Goal: Contribute content

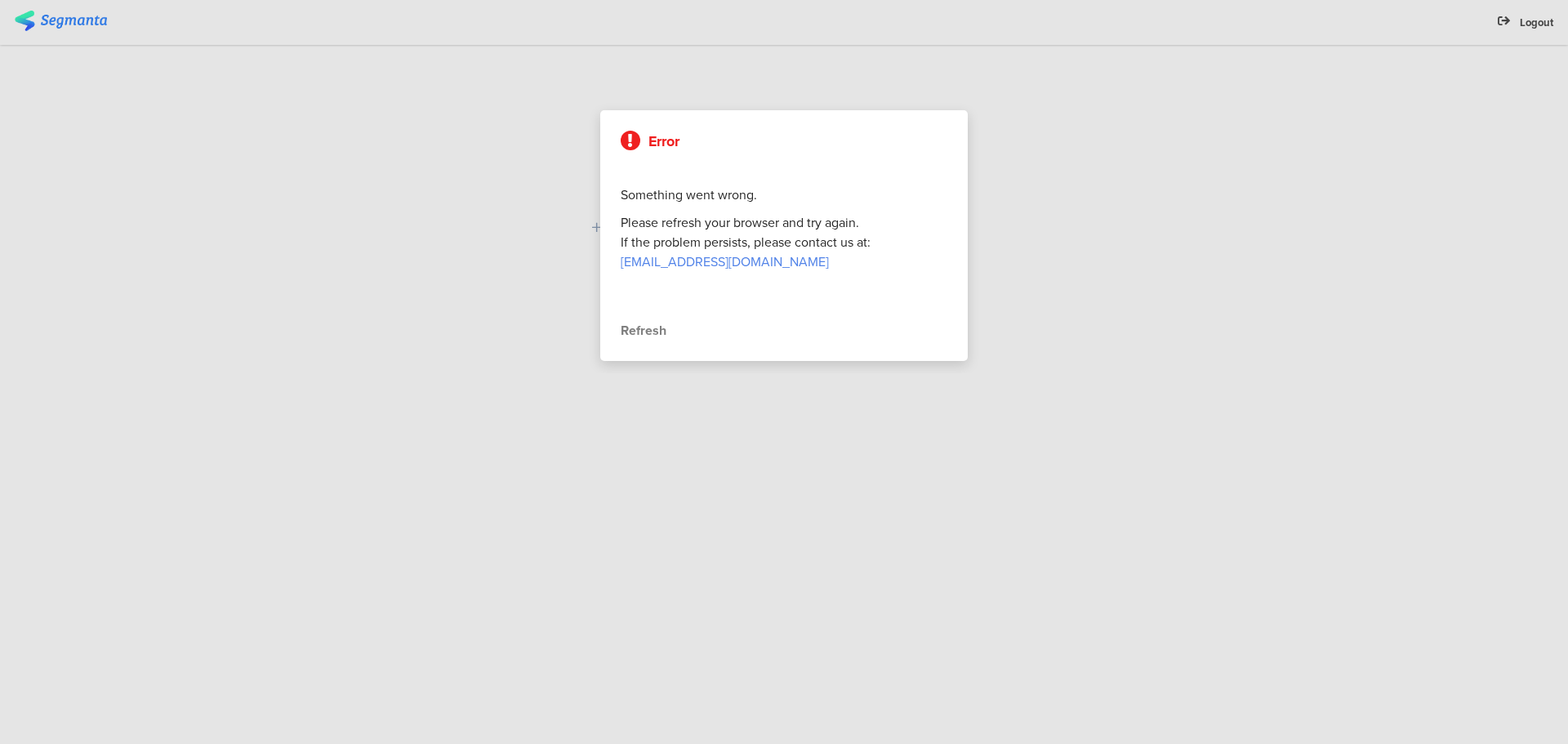
click at [660, 331] on div "Refresh" at bounding box center [784, 330] width 327 height 20
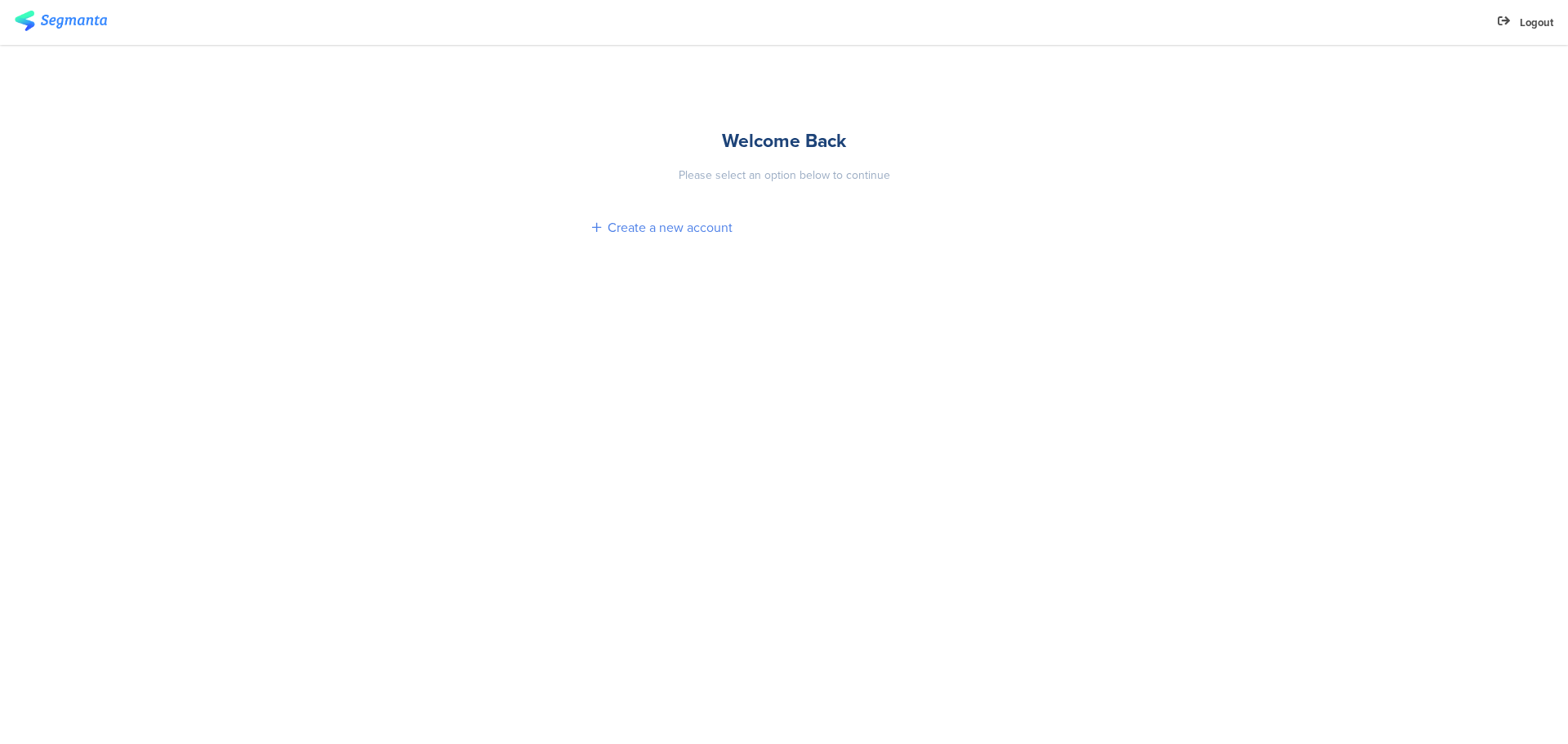
click at [690, 225] on div "Create a new account" at bounding box center [670, 227] width 125 height 19
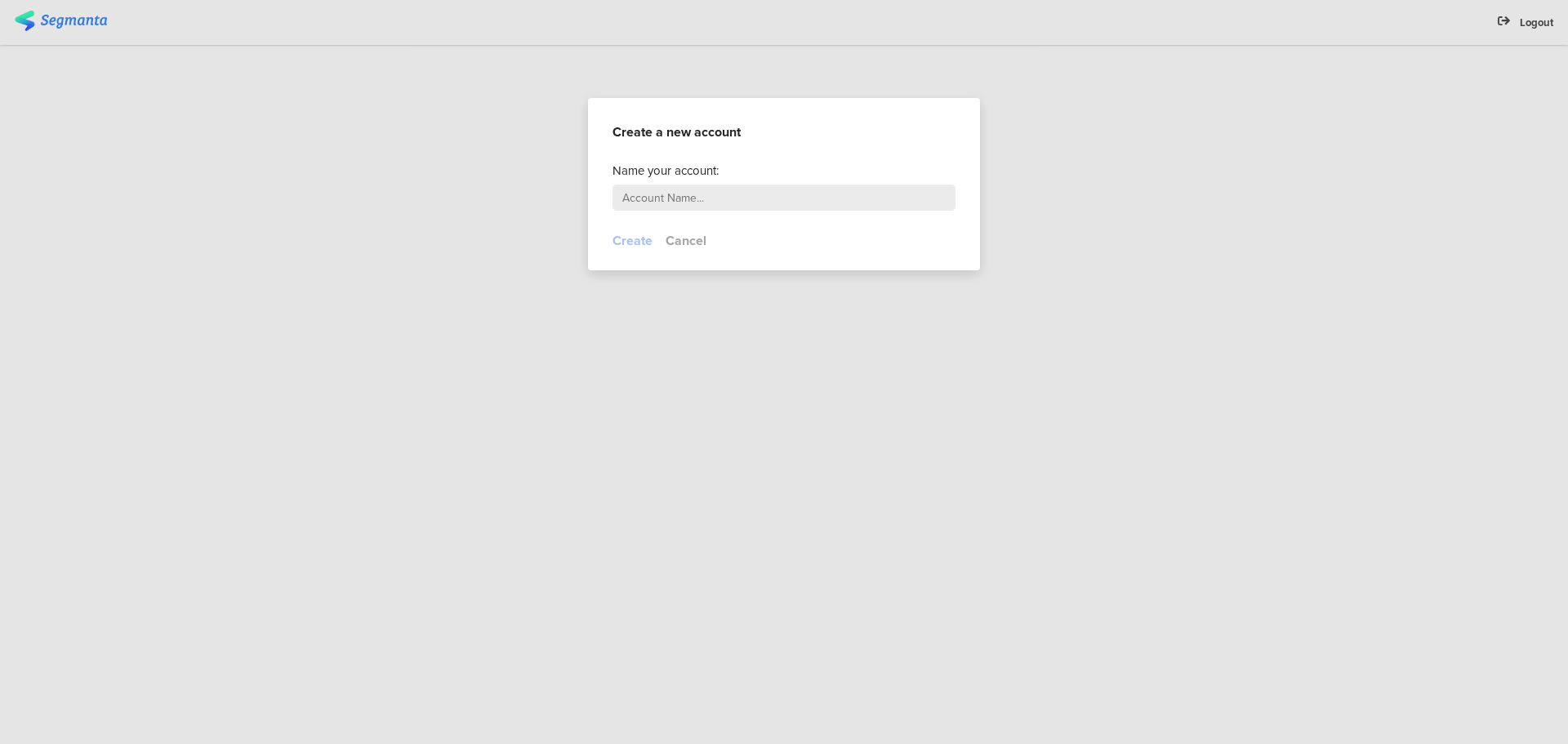
click at [692, 196] on input "text" at bounding box center [783, 197] width 343 height 26
type input "[PERSON_NAME][EMAIL_ADDRESS][DOMAIN_NAME]"
click at [632, 242] on button "Create" at bounding box center [632, 241] width 40 height 19
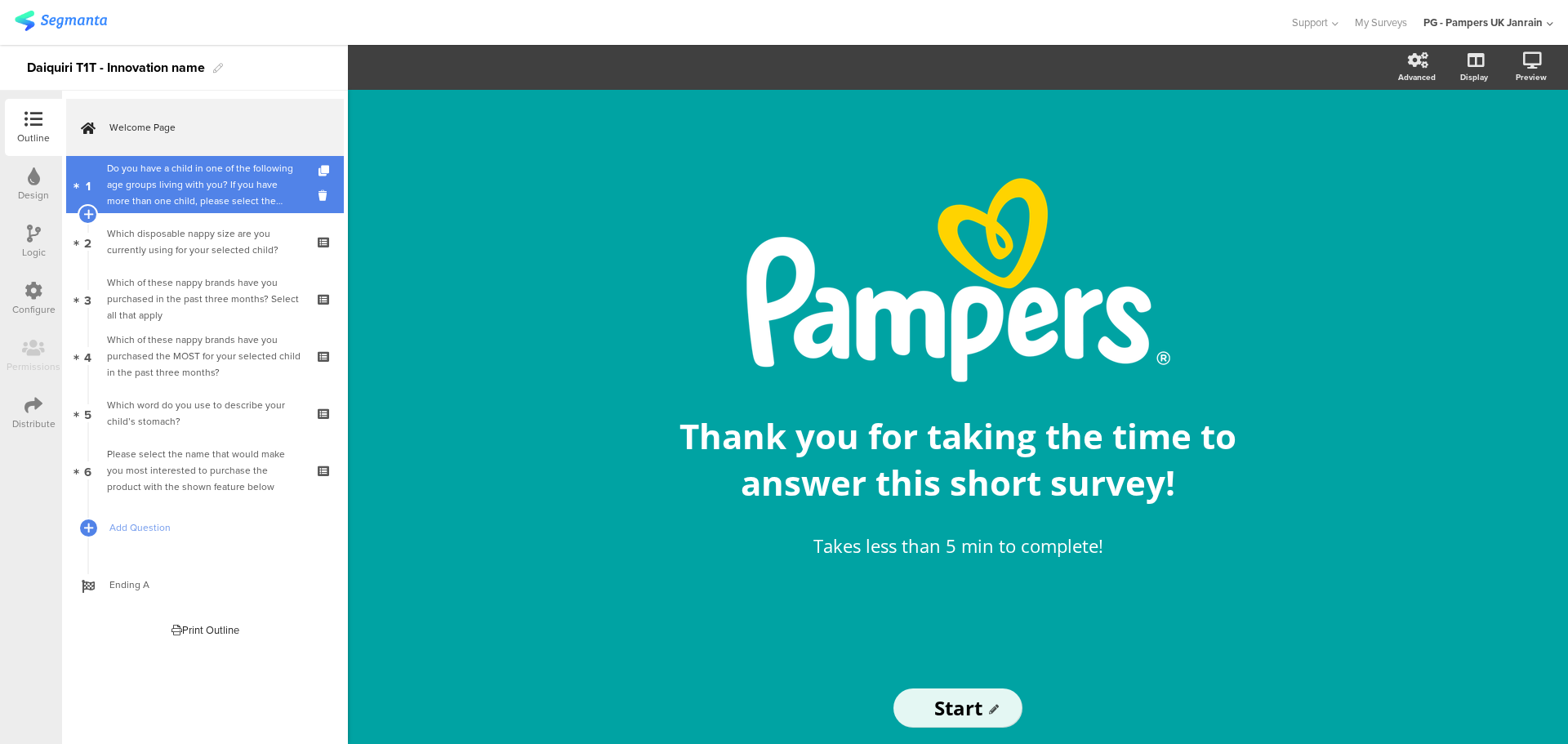
click at [231, 192] on div "Do you have a child in one of the following age groups living with you? If you …" at bounding box center [205, 185] width 196 height 49
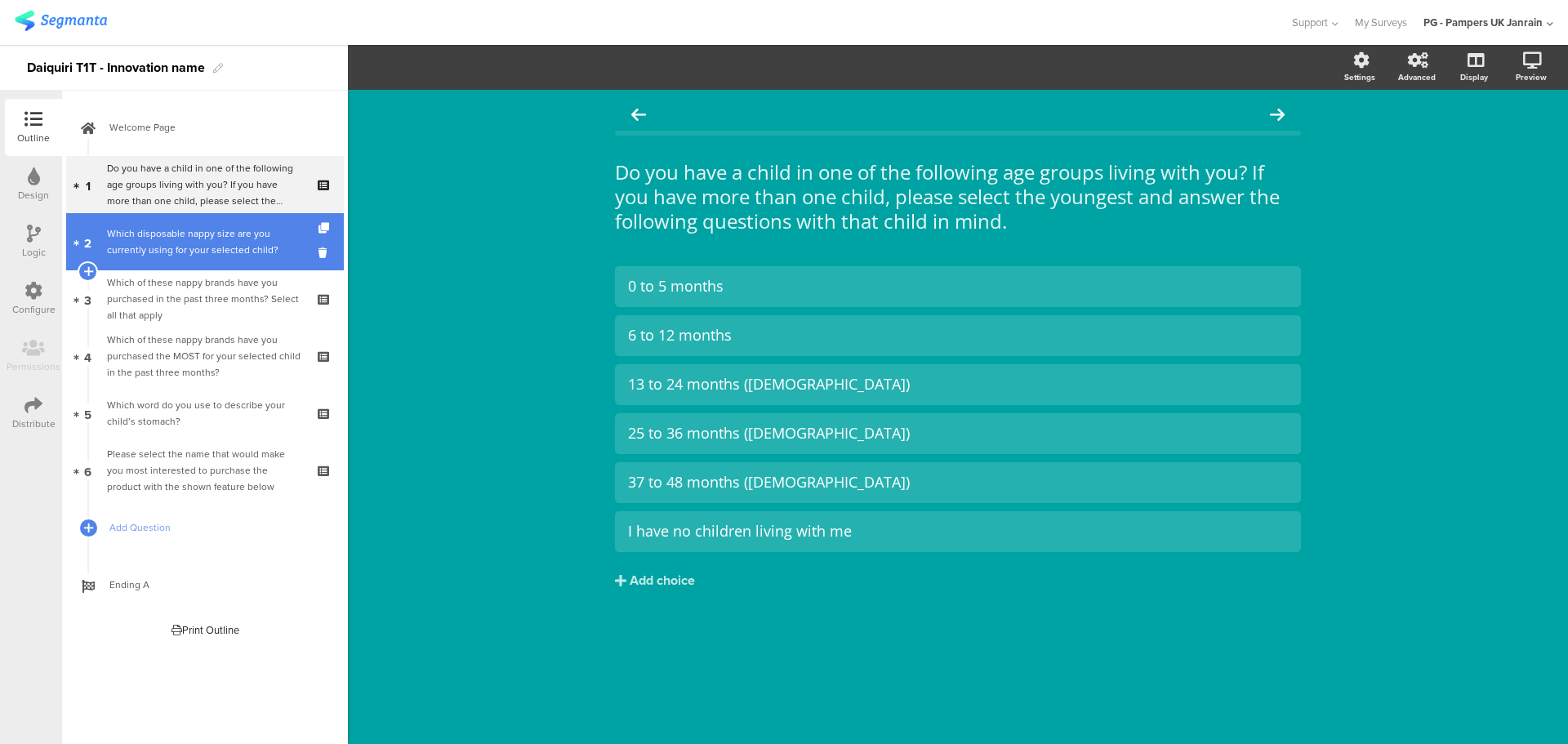
click at [197, 246] on div "Which disposable nappy size are you currently using for your selected child?" at bounding box center [205, 241] width 196 height 32
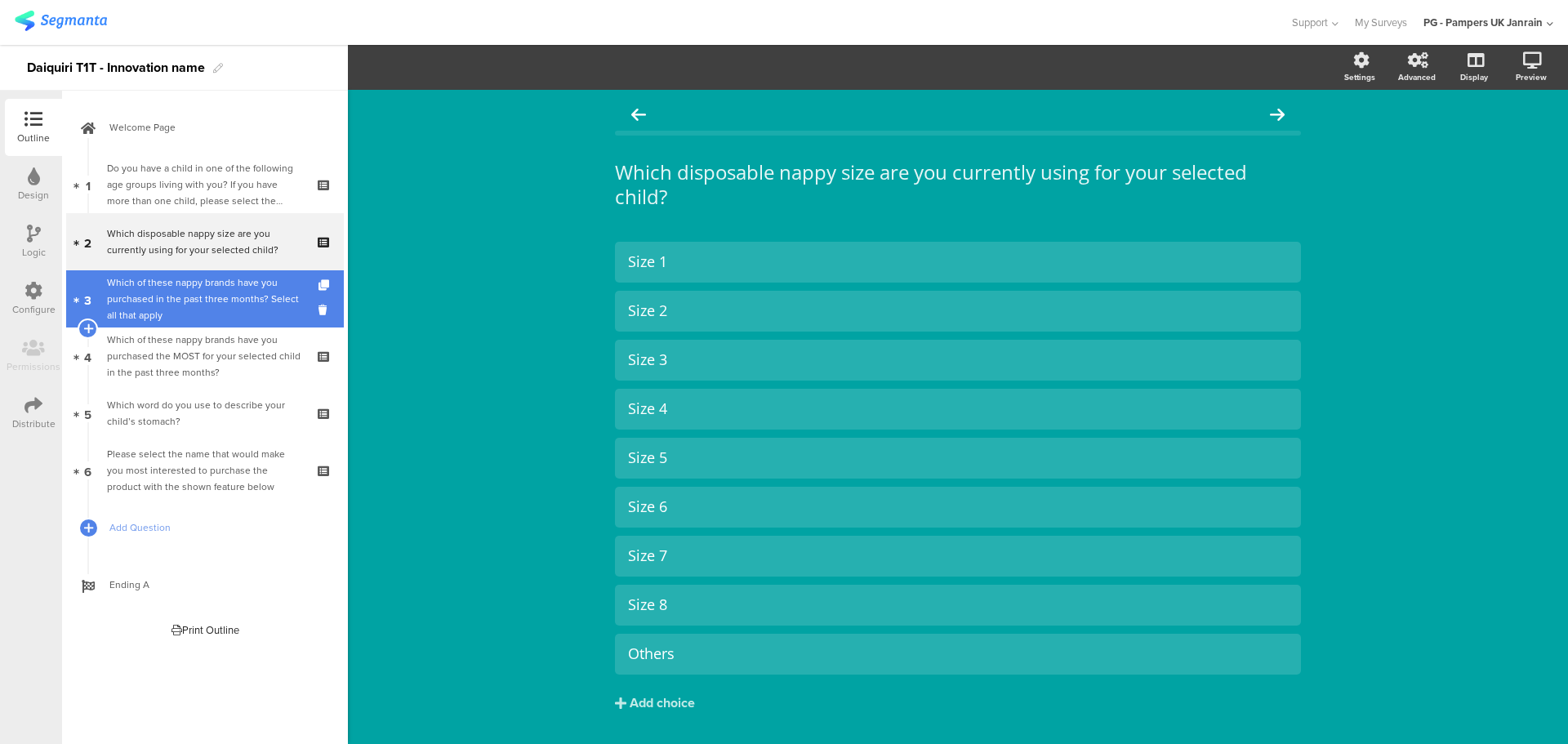
click at [197, 312] on div "Which of these nappy brands have you purchased in the past three months? Select…" at bounding box center [205, 299] width 196 height 49
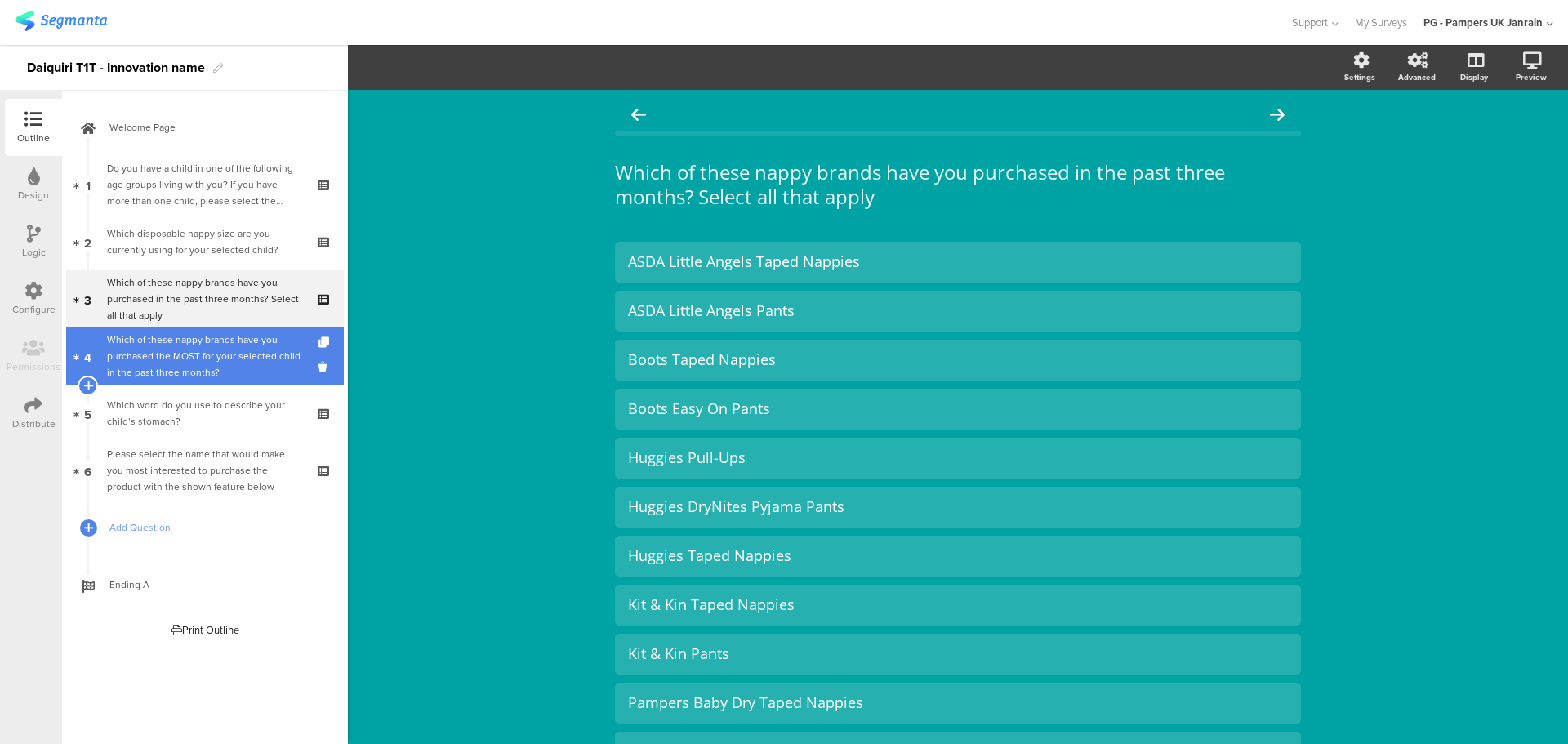
click at [209, 356] on div "Which of these nappy brands have you purchased the MOST for your selected child…" at bounding box center [205, 356] width 196 height 49
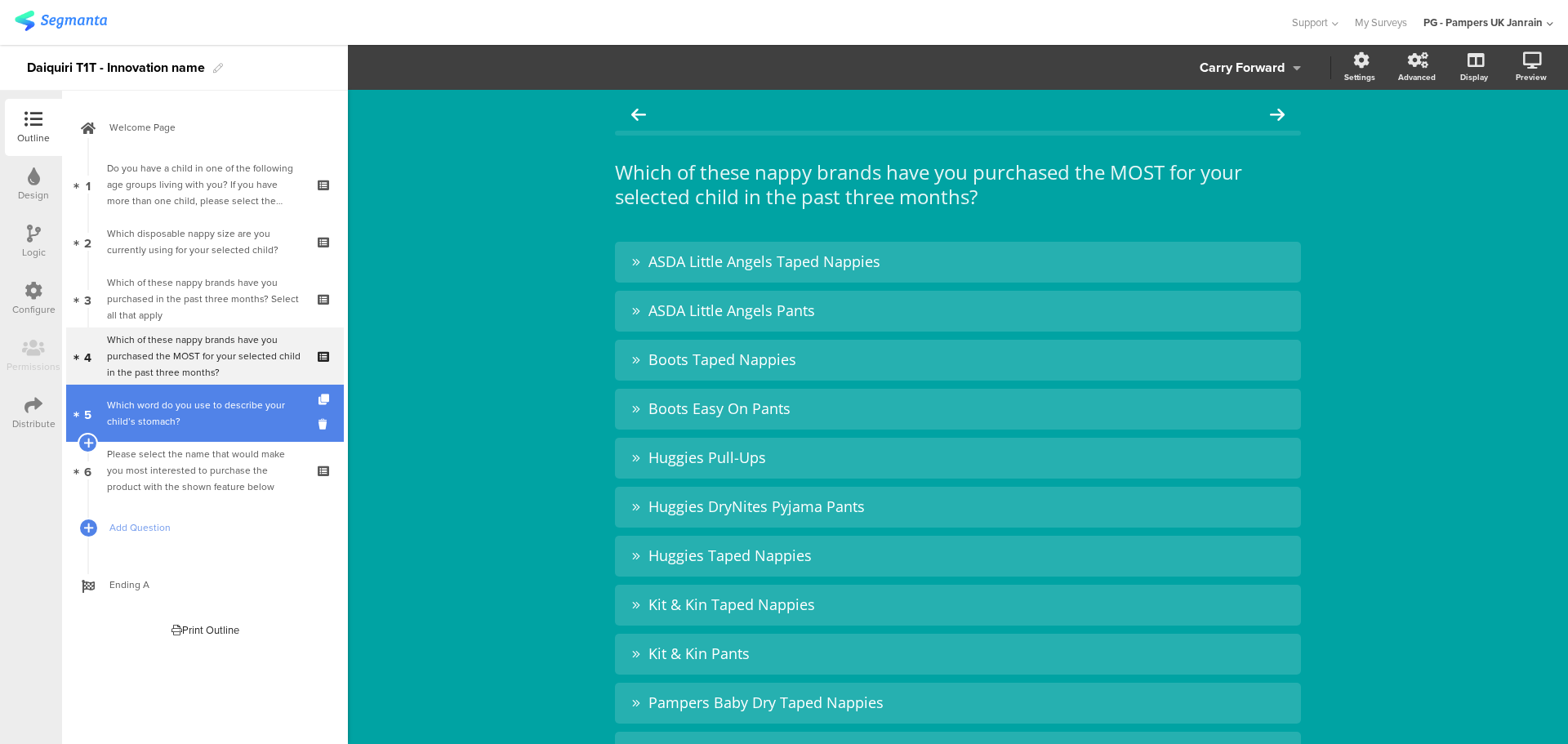
click at [196, 417] on div "Which word do you use to describe your child’s stomach?" at bounding box center [205, 413] width 196 height 32
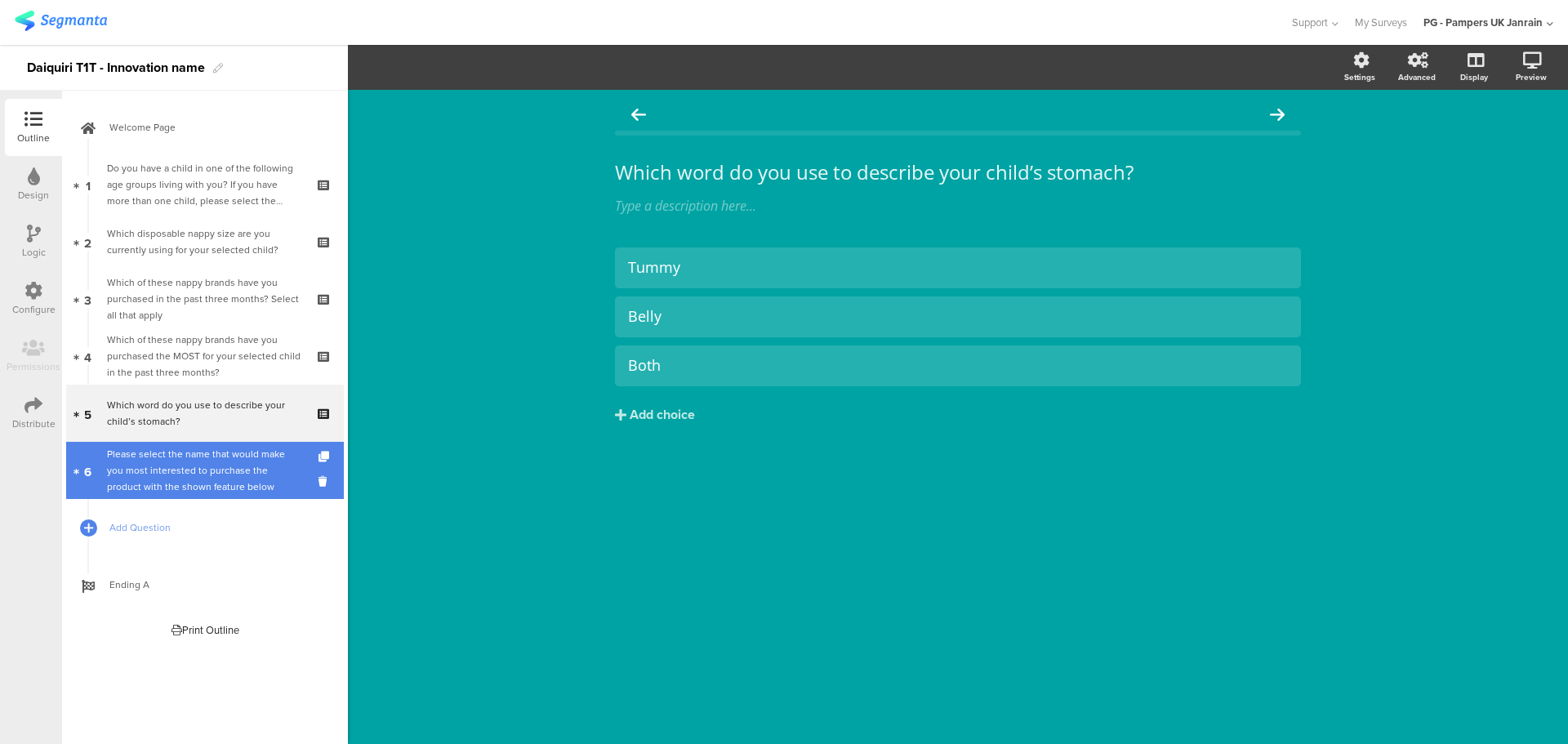
click at [204, 474] on div "Please select the name that would make you most interested to purchase the prod…" at bounding box center [205, 470] width 196 height 49
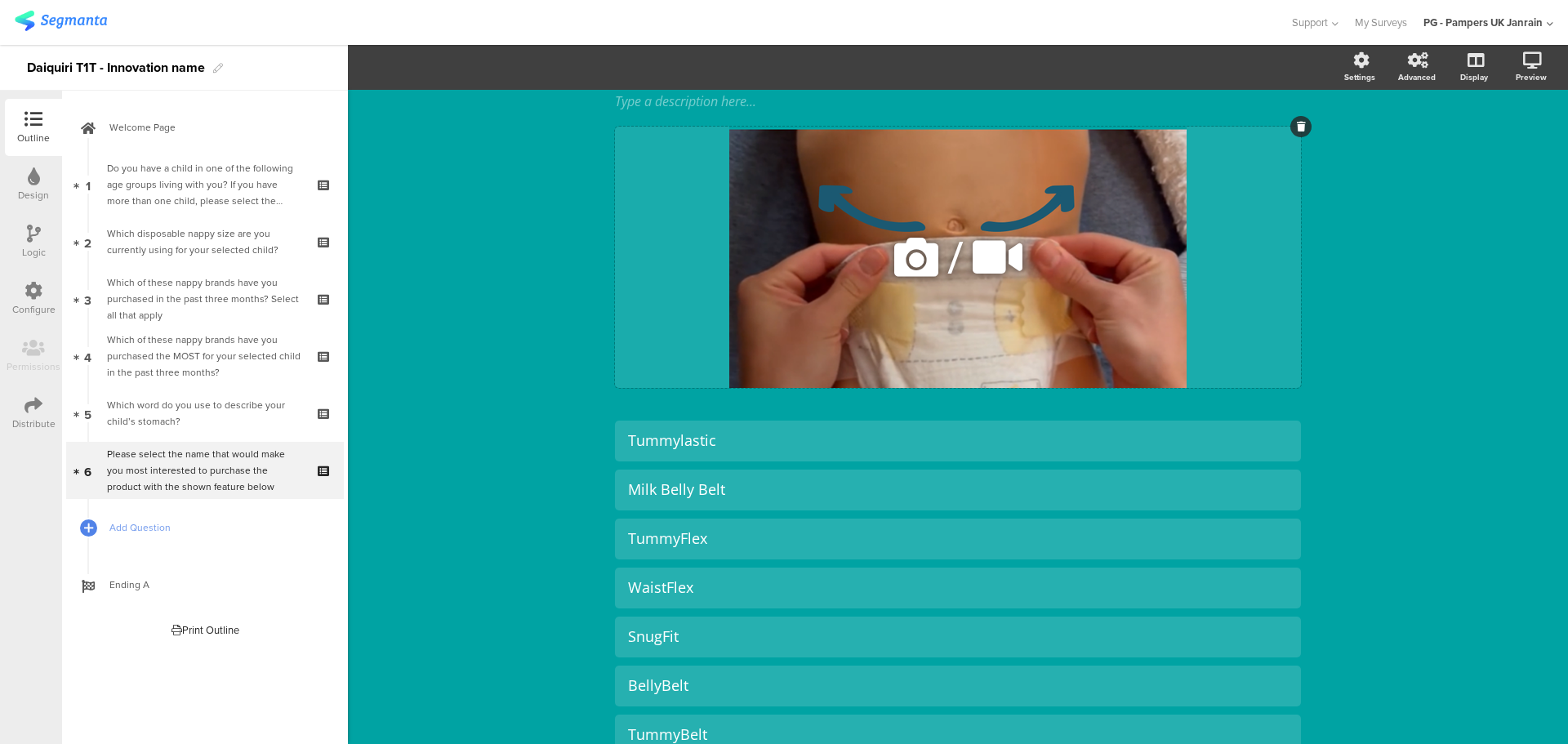
scroll to position [92, 0]
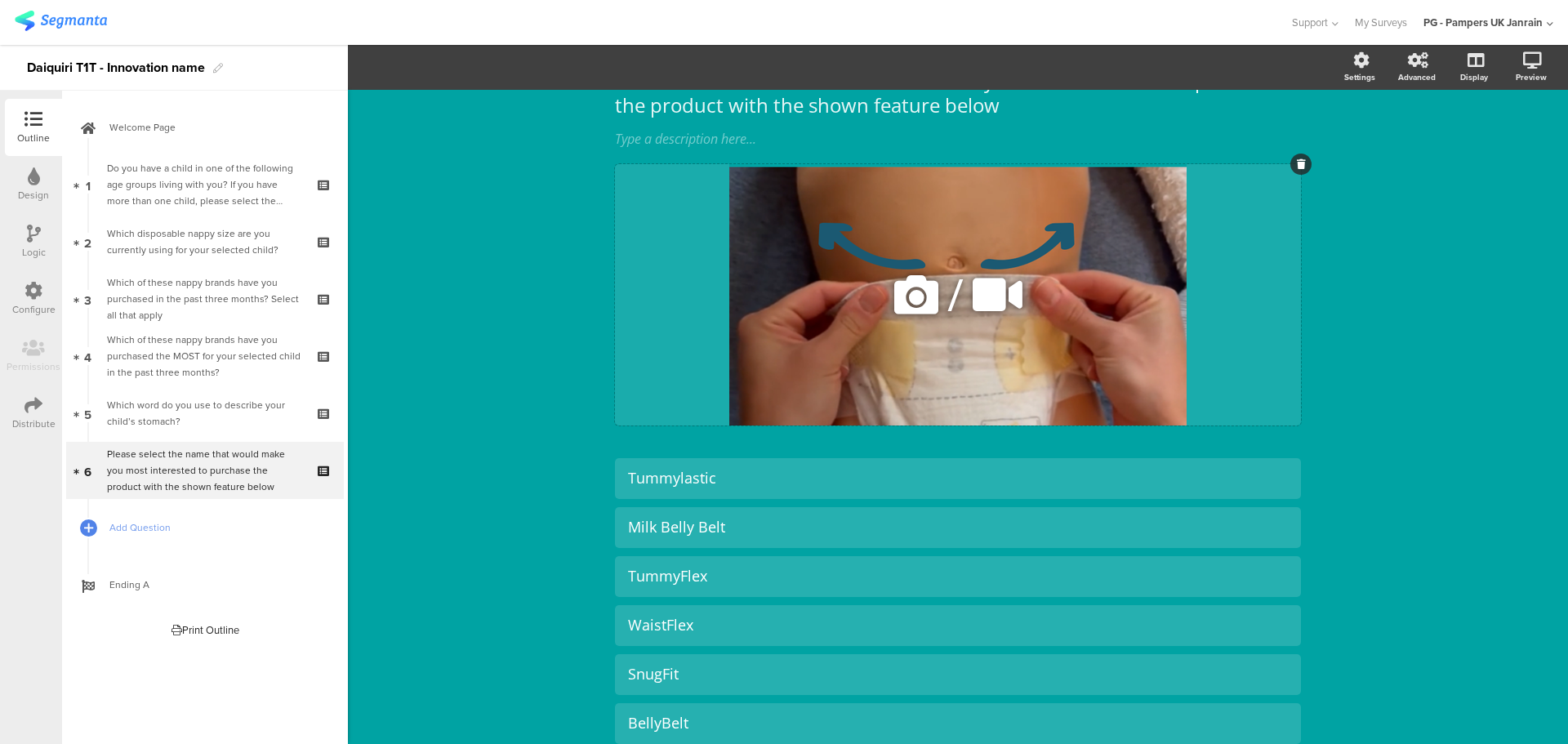
click at [978, 292] on icon at bounding box center [997, 294] width 61 height 55
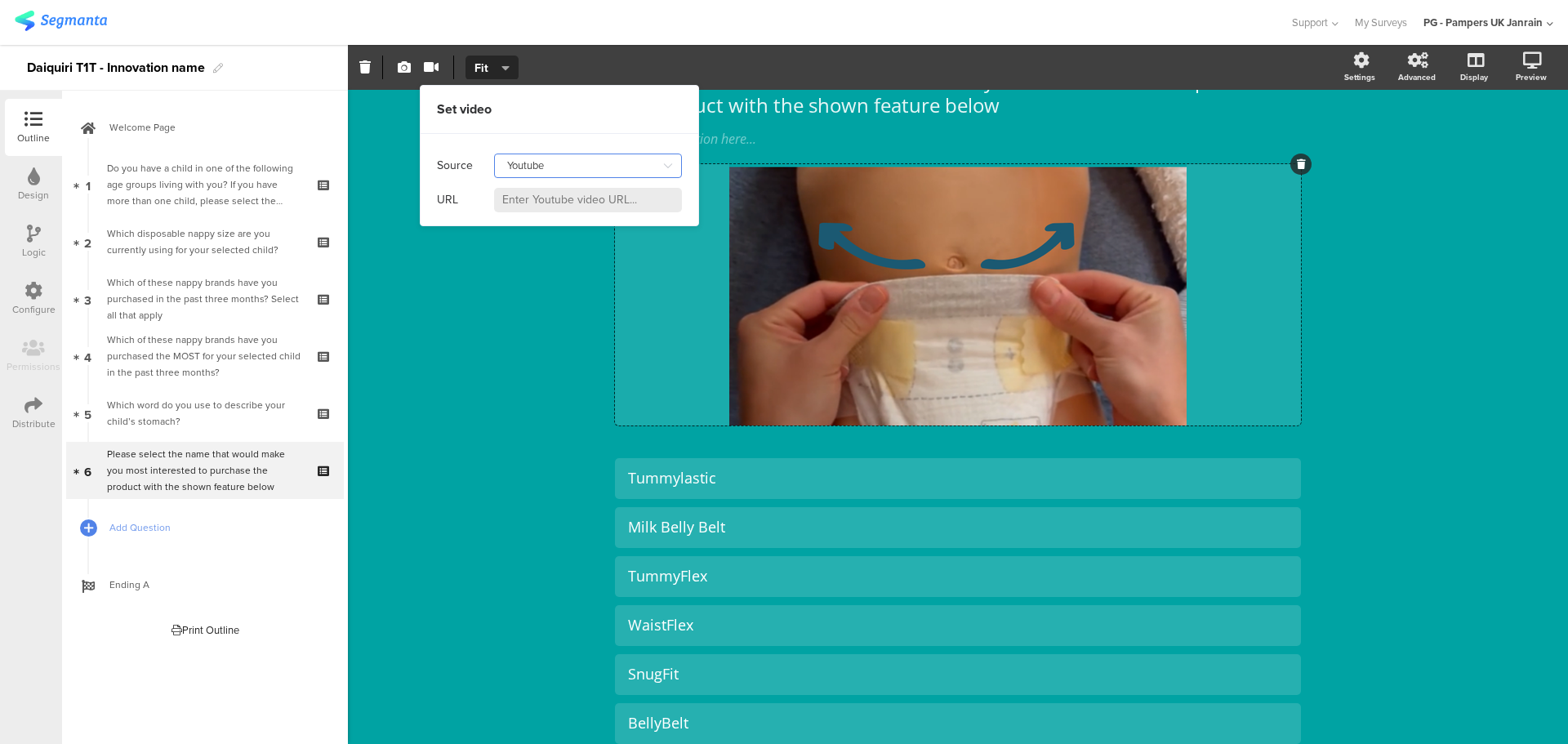
click at [615, 167] on input "Youtube" at bounding box center [588, 166] width 188 height 25
click at [577, 240] on div "Self hosted video" at bounding box center [555, 236] width 88 height 28
type input "Self hosted video"
click at [570, 198] on input at bounding box center [588, 200] width 188 height 25
click at [536, 276] on div "Please select the name that would make you most interested to purchase the prod…" at bounding box center [957, 575] width 1220 height 1154
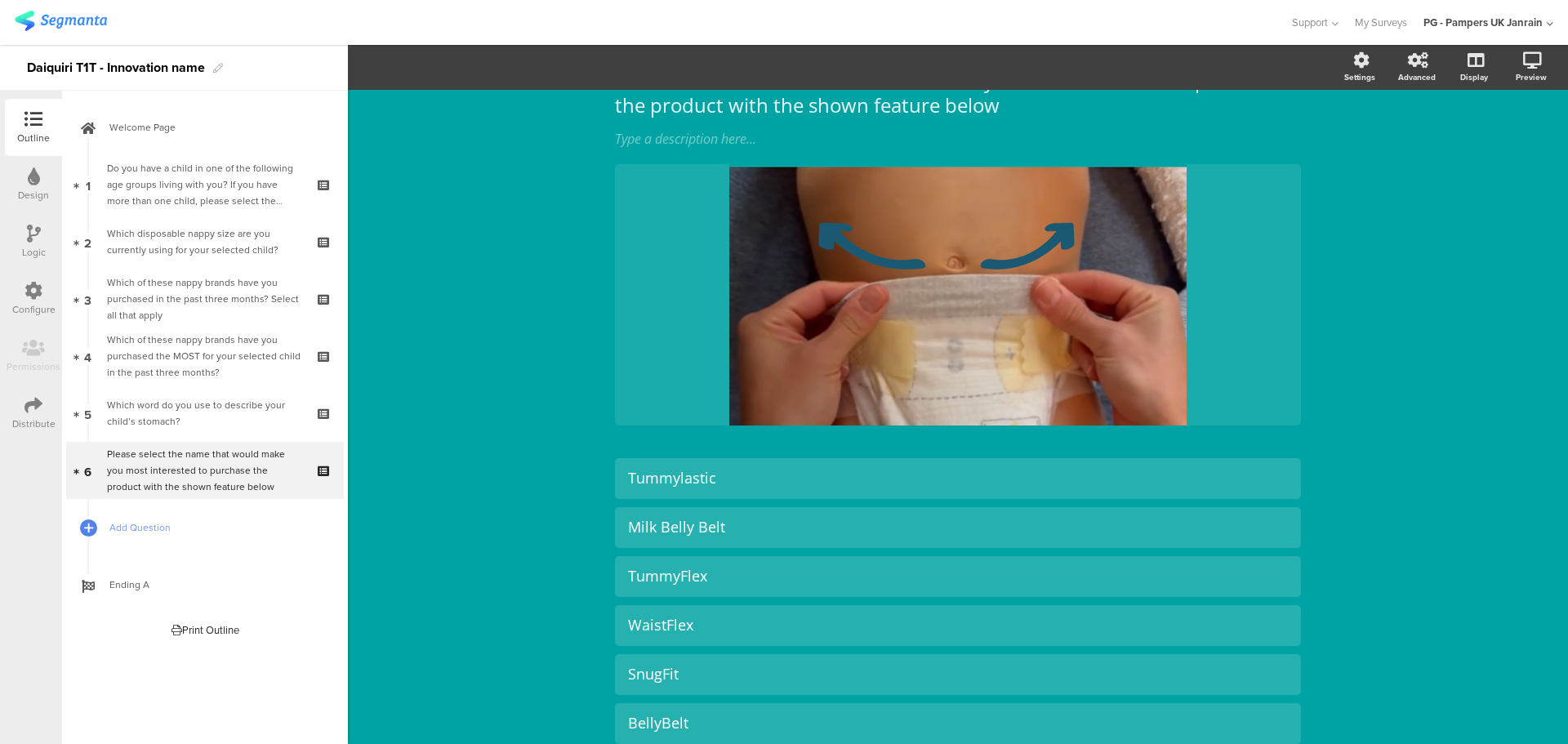
click at [1424, 332] on div "Please select the name that would make you most interested to purchase the prod…" at bounding box center [957, 575] width 1220 height 1154
click at [991, 289] on icon at bounding box center [997, 294] width 61 height 55
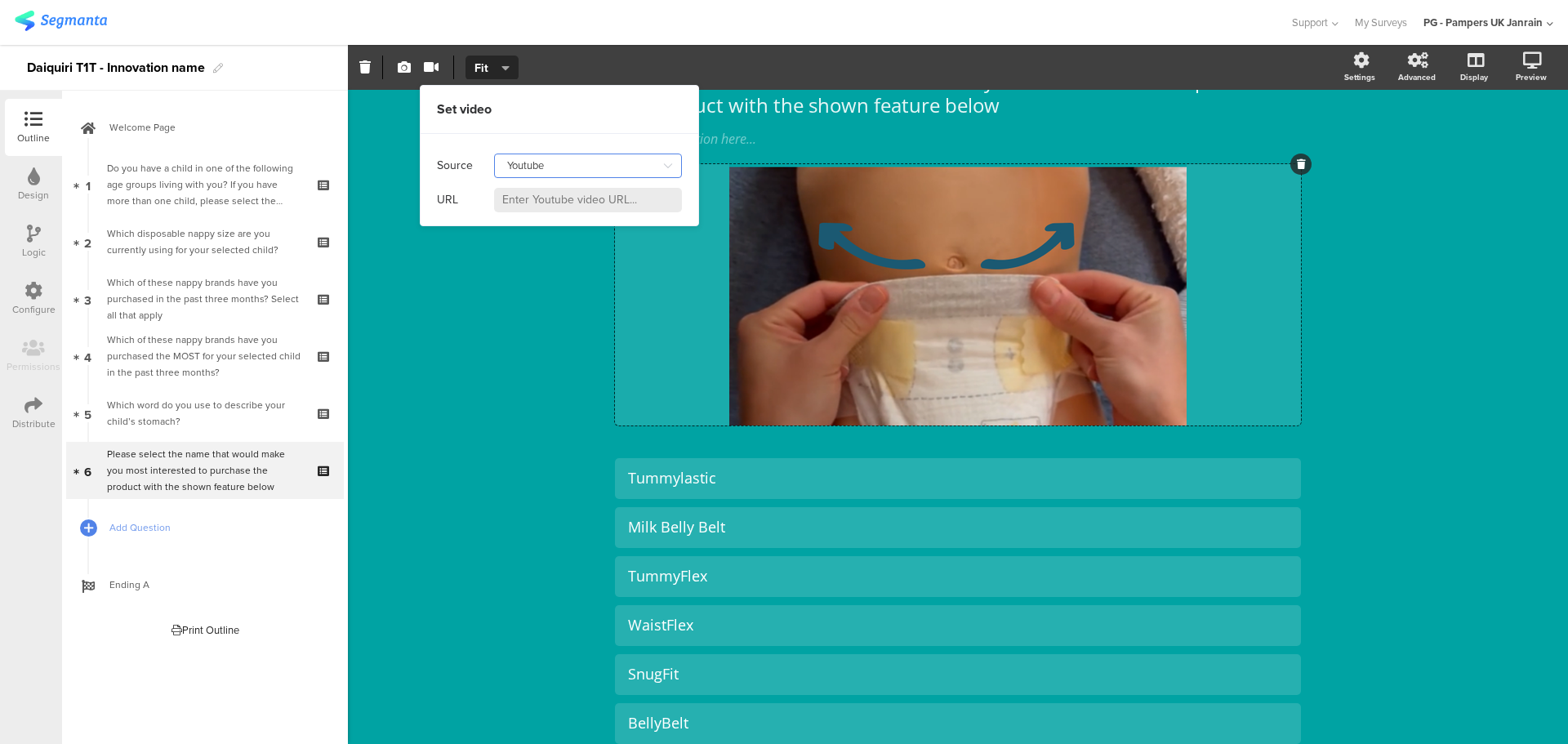
click at [581, 163] on input "Youtube" at bounding box center [588, 166] width 188 height 25
click at [586, 236] on div "Self hosted video" at bounding box center [555, 236] width 88 height 28
type input "Self hosted video"
click at [582, 204] on input at bounding box center [588, 200] width 188 height 25
paste input "[URL][DOMAIN_NAME]"
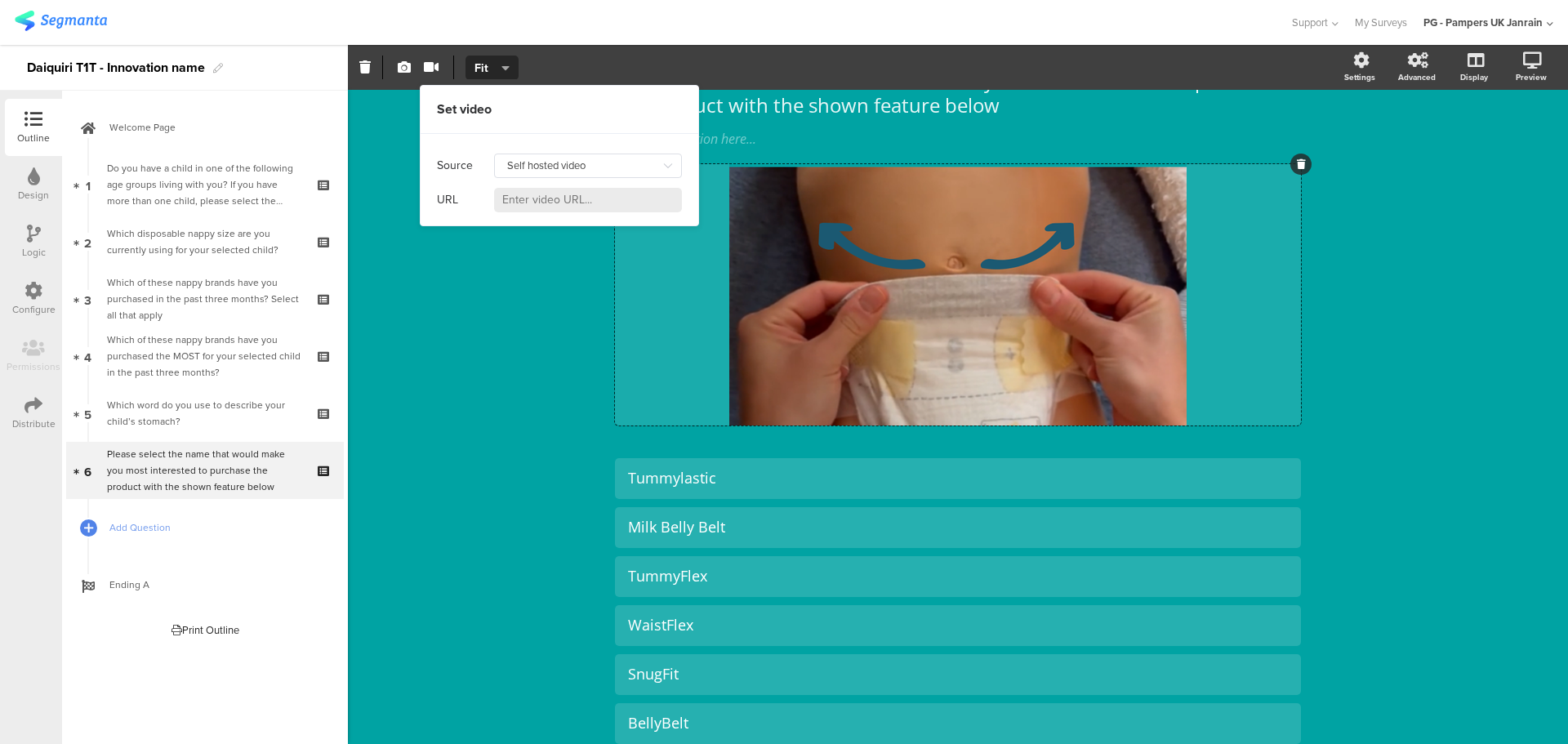
type input "[URL][DOMAIN_NAME]"
click at [554, 271] on div "Please select the name that would make you most interested to purchase the prod…" at bounding box center [957, 575] width 1220 height 1154
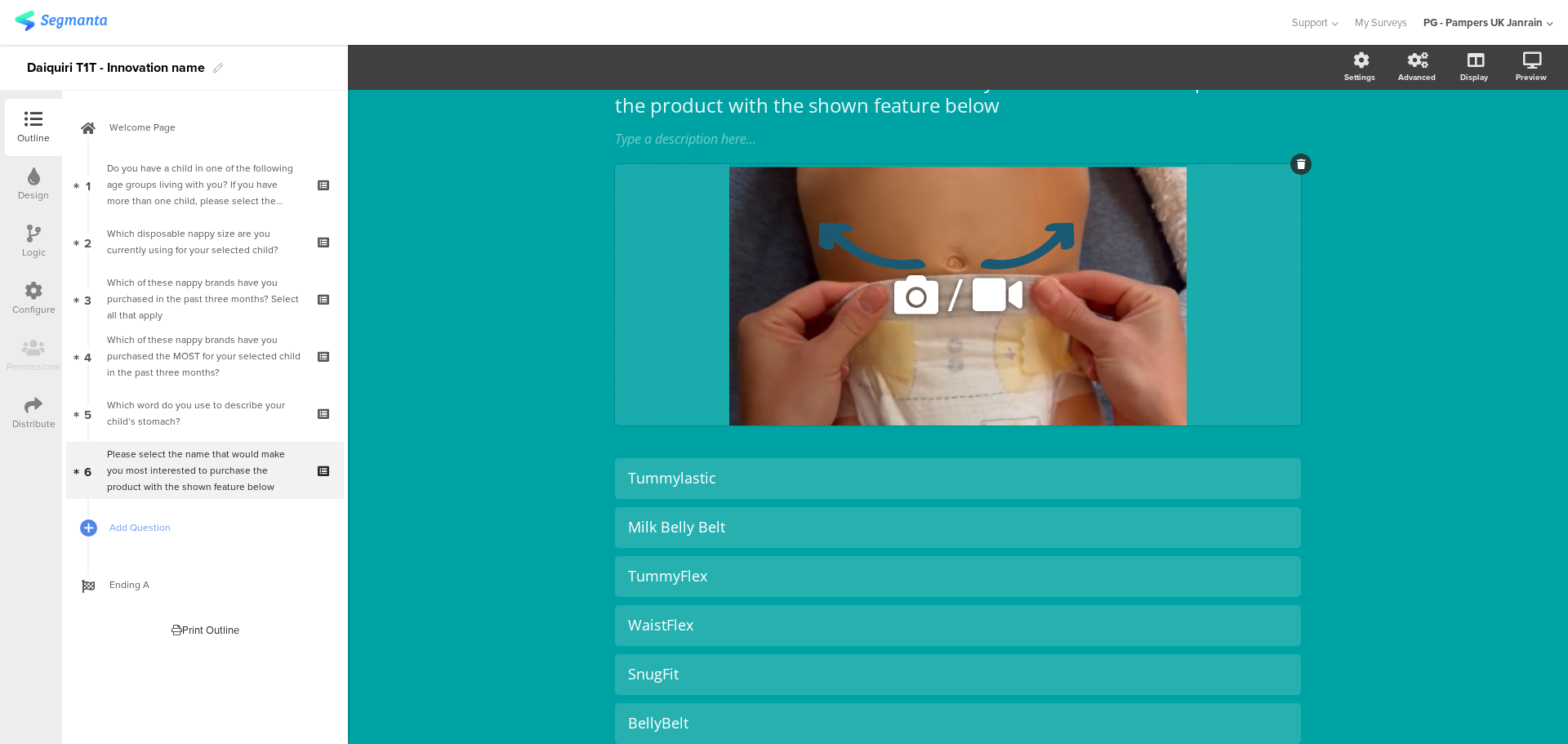
click at [991, 292] on icon at bounding box center [997, 294] width 61 height 55
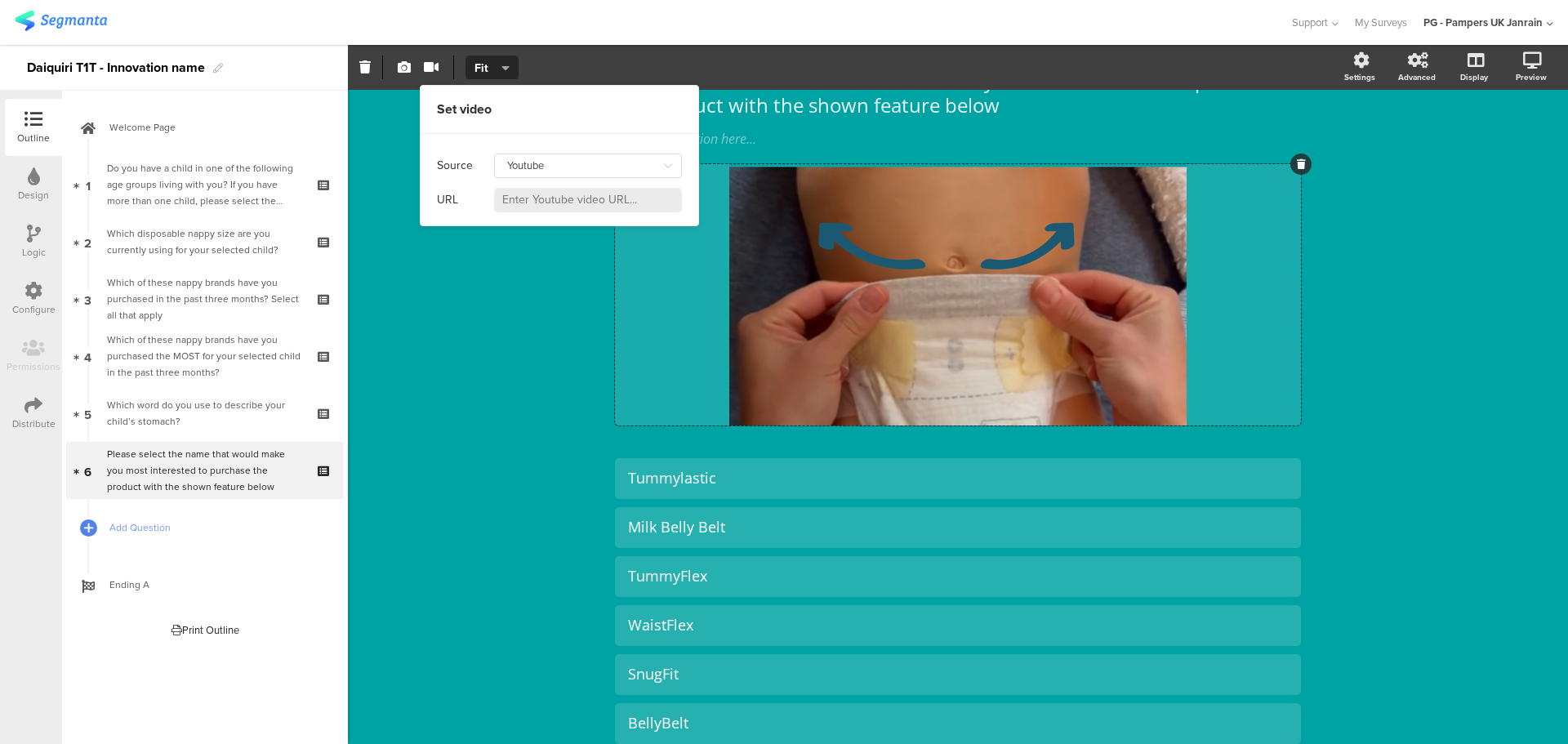
click at [567, 196] on input at bounding box center [588, 200] width 188 height 25
paste input "[URL][DOMAIN_NAME]"
type input "[URL][DOMAIN_NAME]"
click at [548, 292] on div "Please select the name that would make you most interested to purchase the prod…" at bounding box center [957, 575] width 1220 height 1154
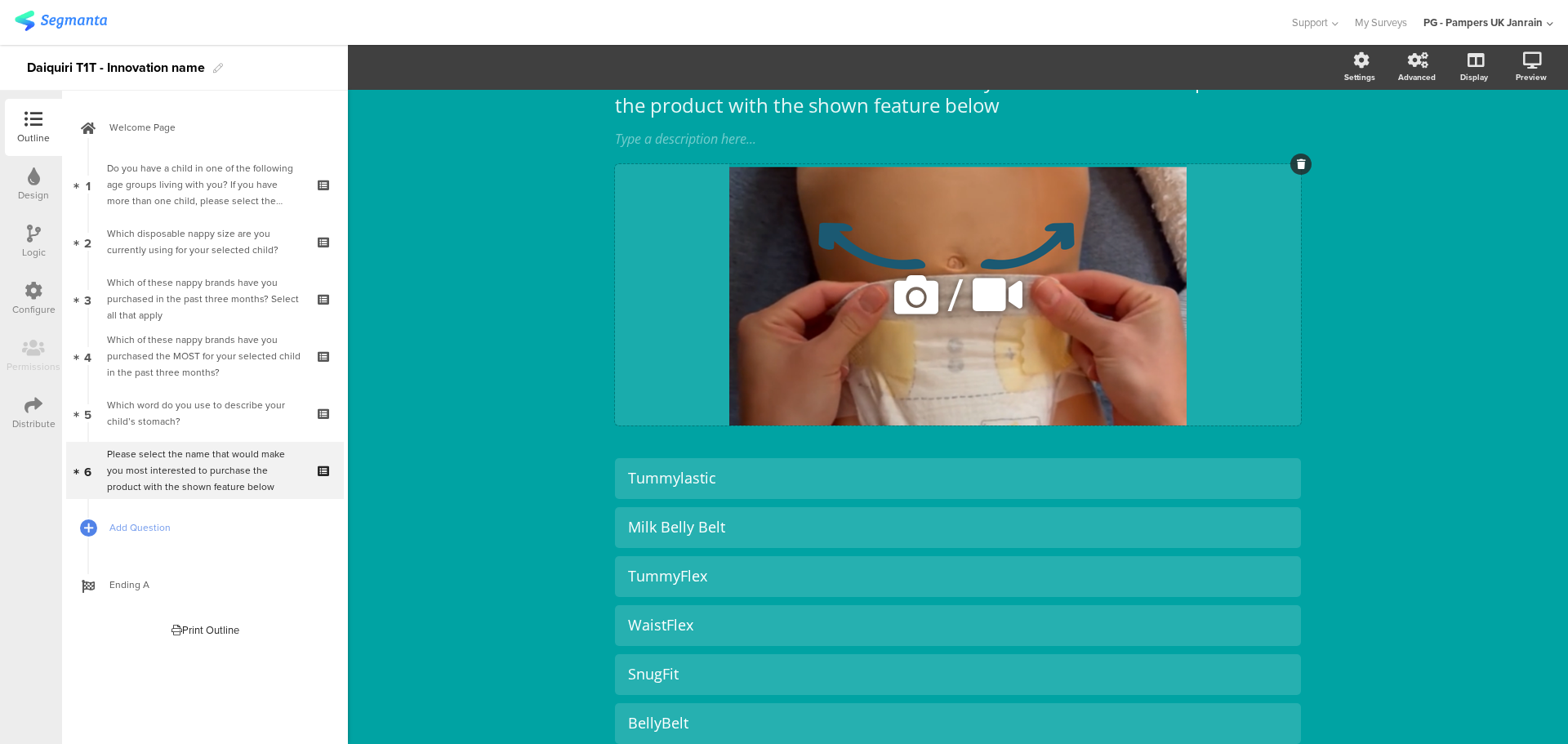
click at [975, 278] on icon at bounding box center [997, 294] width 61 height 55
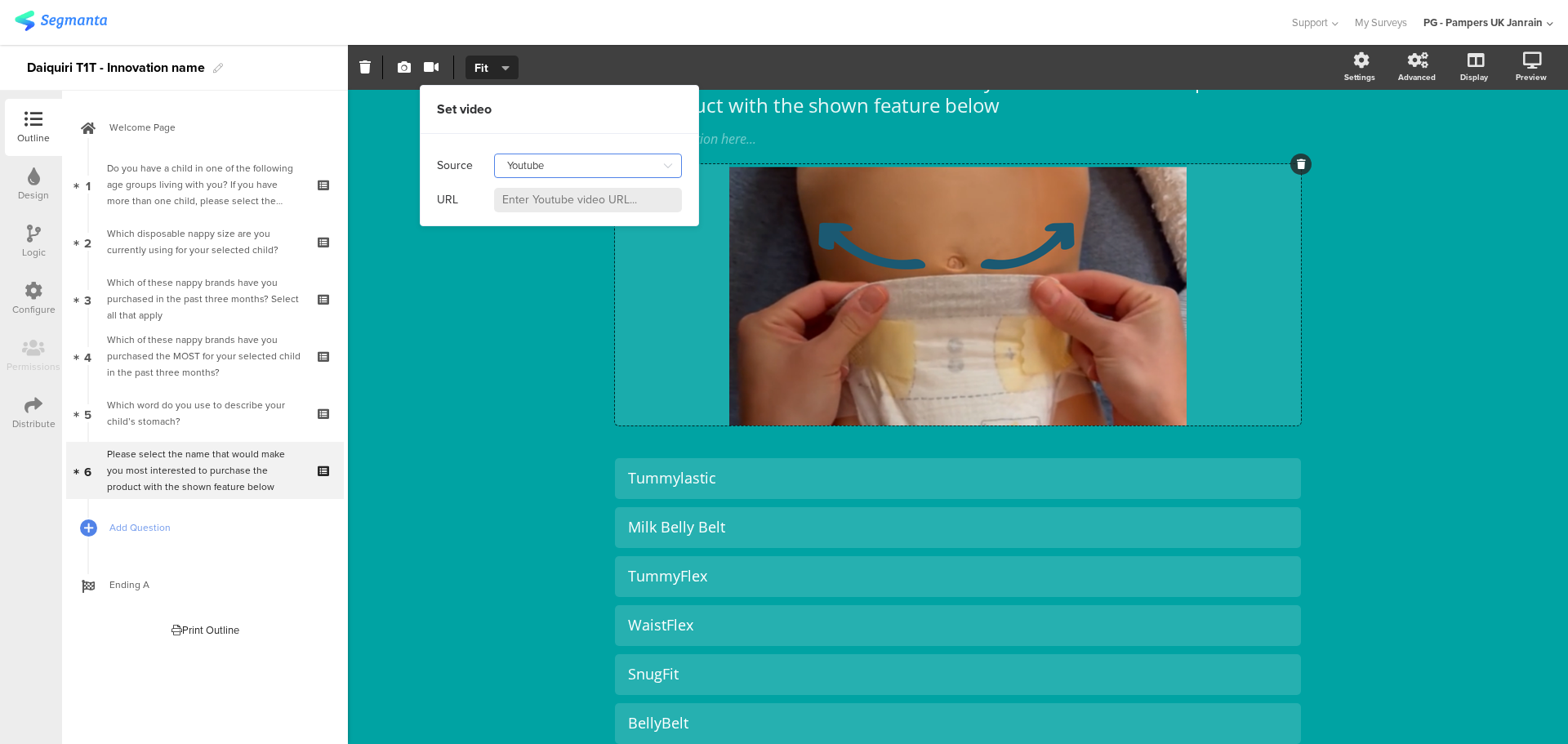
click at [593, 167] on input "Youtube" at bounding box center [588, 166] width 188 height 25
click at [599, 239] on div "Self hosted video" at bounding box center [594, 236] width 166 height 28
type input "Self hosted video"
click at [588, 202] on input at bounding box center [588, 200] width 188 height 25
paste input "[URL][DOMAIN_NAME]"
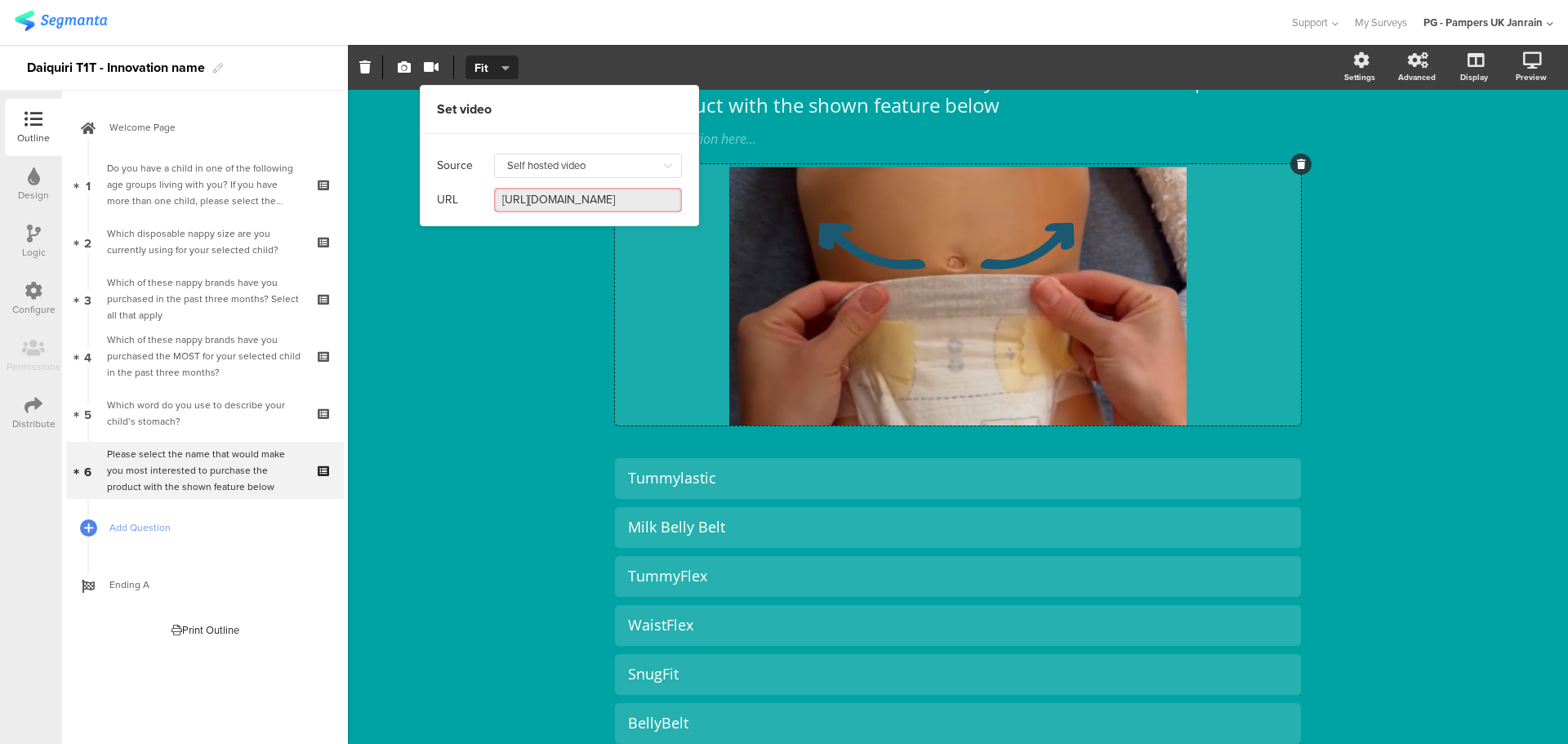
type input "[URL][DOMAIN_NAME]"
click at [696, 208] on div "Source Self hosted video URL [URL][DOMAIN_NAME]" at bounding box center [560, 180] width 278 height 92
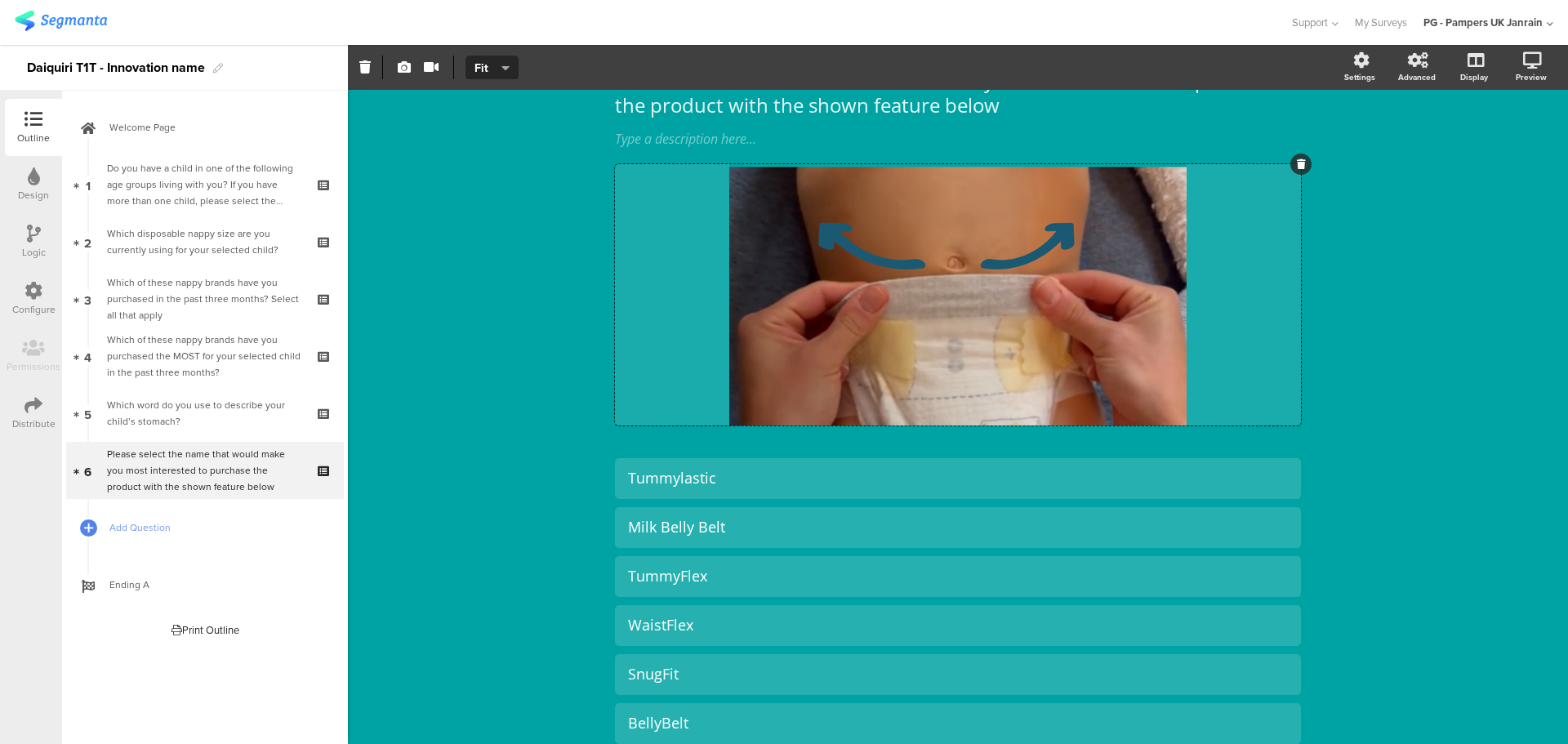
click at [453, 363] on div "Please select the name that would make you most interested to purchase the prod…" at bounding box center [957, 575] width 1220 height 1154
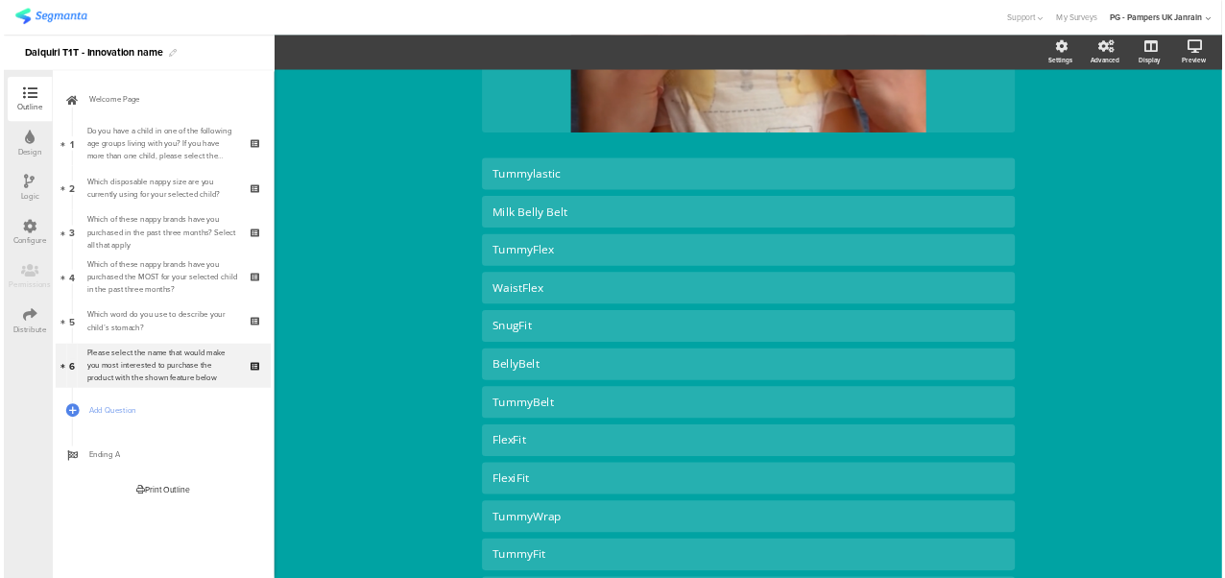
scroll to position [396, 0]
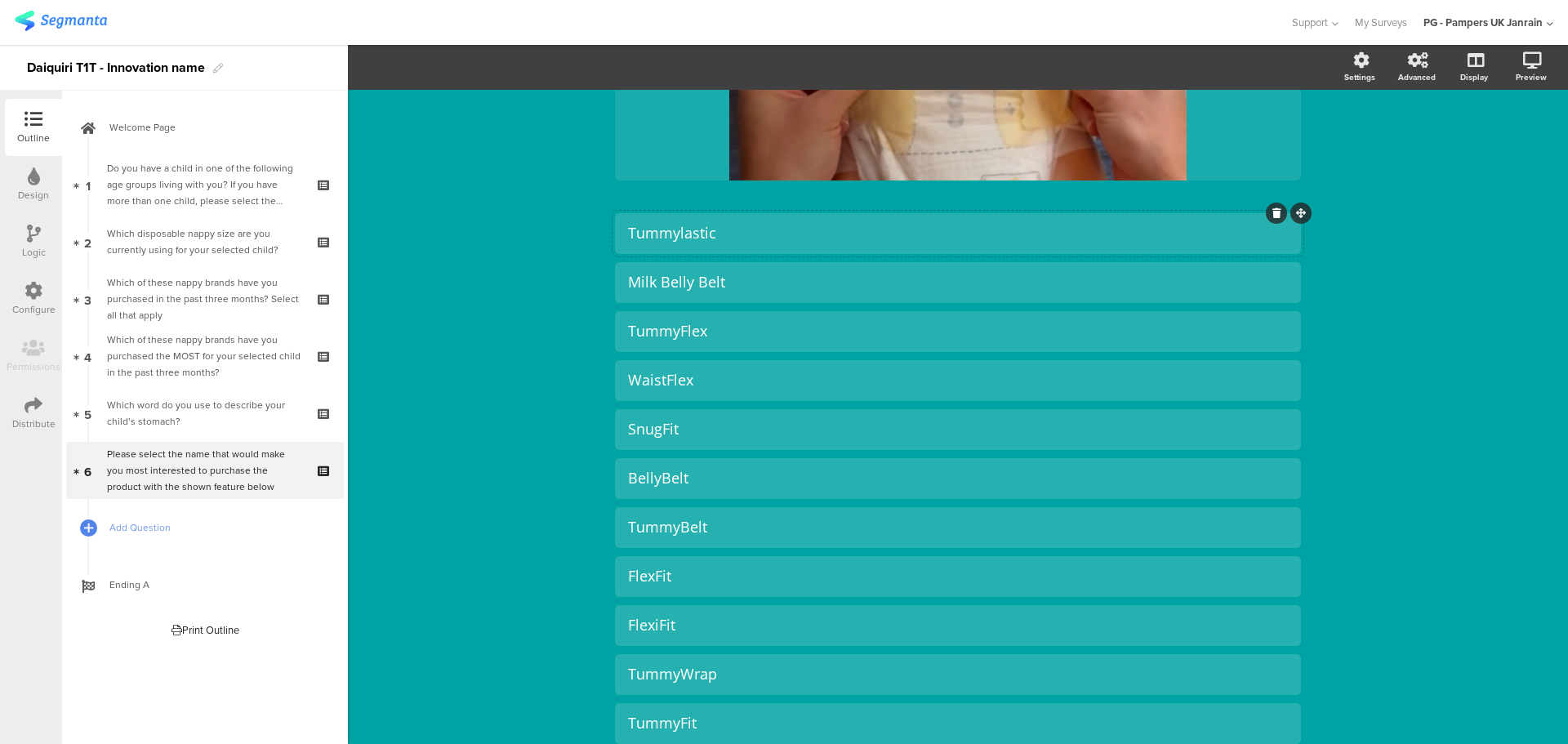
click at [678, 236] on div "Tummylastic" at bounding box center [958, 233] width 660 height 19
click at [515, 288] on div "Please select the name that would make you most interested to purchase the prod…" at bounding box center [957, 330] width 1220 height 1154
